Goal: Task Accomplishment & Management: Use online tool/utility

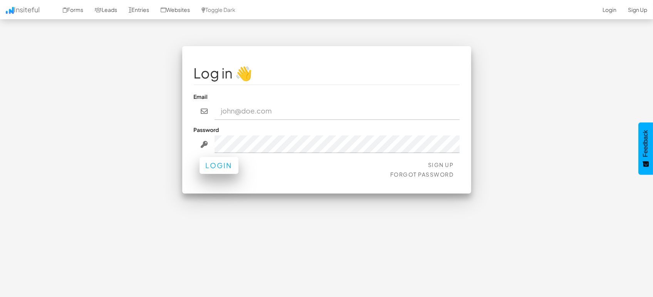
type input "[EMAIL_ADDRESS][DOMAIN_NAME]"
click at [222, 169] on button "Login" at bounding box center [218, 165] width 39 height 17
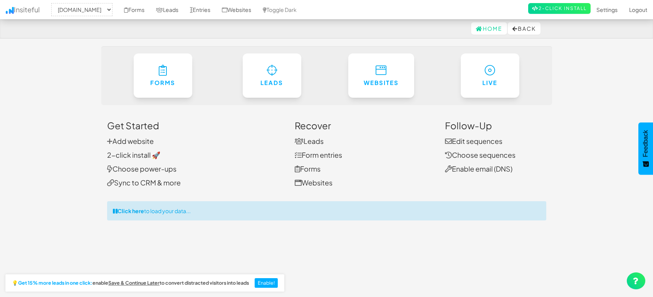
select select "1505"
click at [202, 12] on link "Entries" at bounding box center [200, 9] width 32 height 19
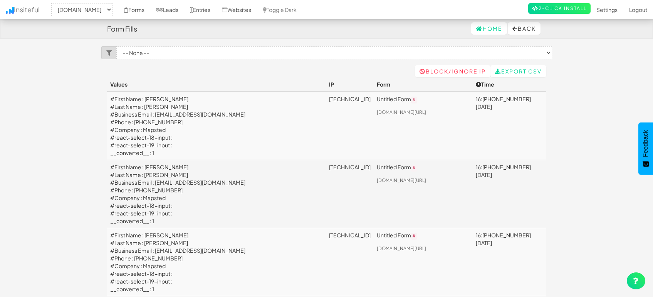
select select "1505"
